Goal: Check status

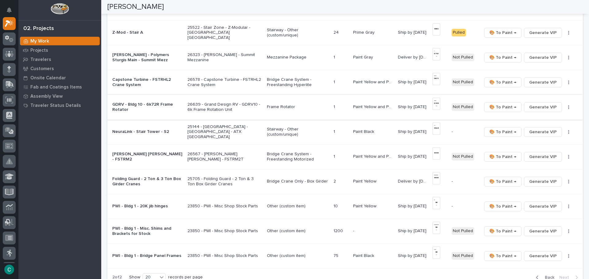
scroll to position [123, 0]
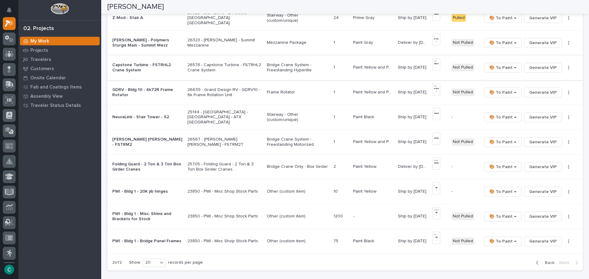
click at [435, 66] on img at bounding box center [436, 64] width 8 height 12
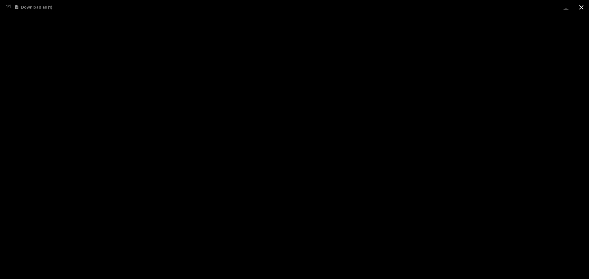
click at [581, 3] on button "Close gallery" at bounding box center [580, 7] width 15 height 14
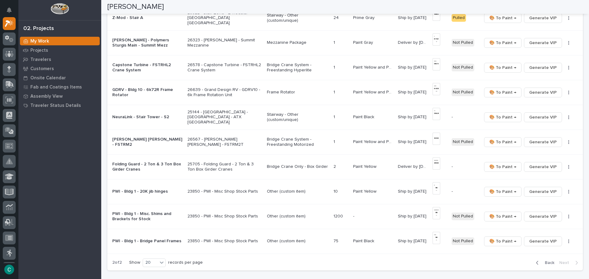
click at [278, 69] on p "Bridge Crane System - Freestanding Hyperlite" at bounding box center [298, 68] width 62 height 10
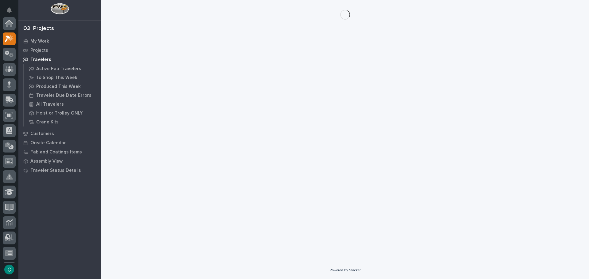
scroll to position [15, 0]
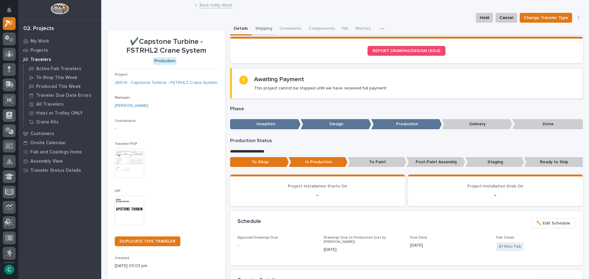
click at [256, 31] on button "Shipping" at bounding box center [263, 29] width 24 height 13
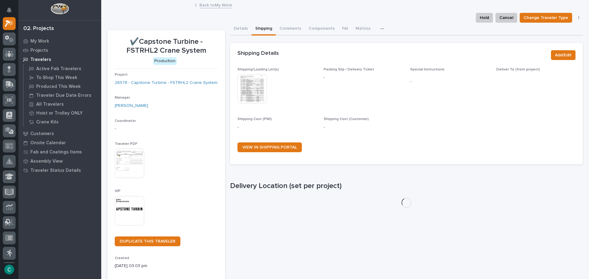
click at [250, 89] on img at bounding box center [251, 88] width 29 height 29
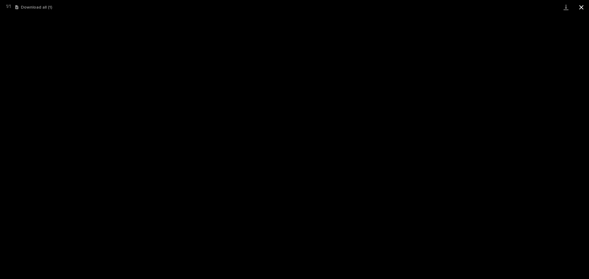
click at [581, 5] on button "Close gallery" at bounding box center [580, 7] width 15 height 14
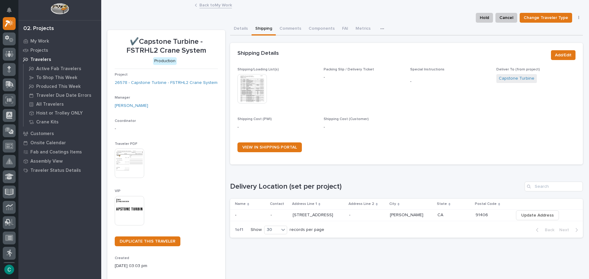
click at [228, 6] on link "Back to My Work" at bounding box center [215, 4] width 32 height 7
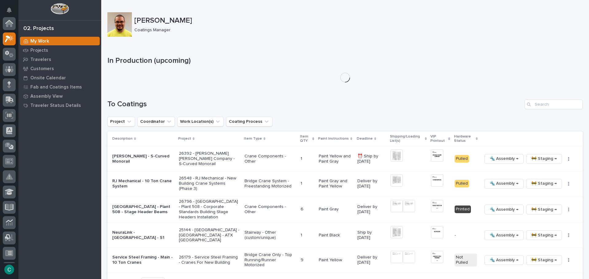
scroll to position [15, 0]
